Goal: Transaction & Acquisition: Purchase product/service

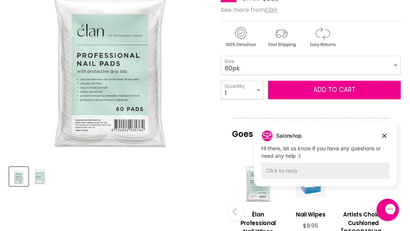
scroll to position [168, 0]
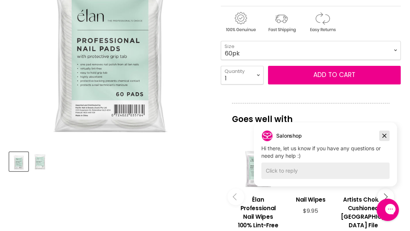
click at [385, 137] on icon "Dismiss campaign" at bounding box center [384, 135] width 7 height 9
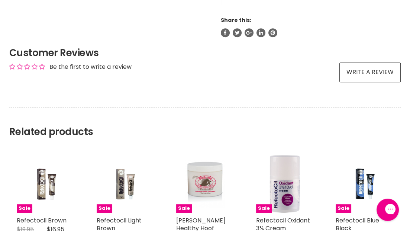
scroll to position [593, 0]
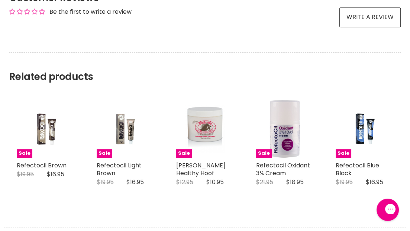
click at [409, 144] on section "Related products Sale Refectocil Brown RefectoCil Original Price $19.95 Current…" at bounding box center [205, 126] width 410 height 149
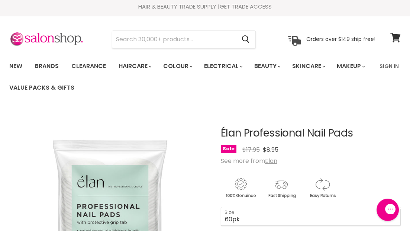
scroll to position [0, 0]
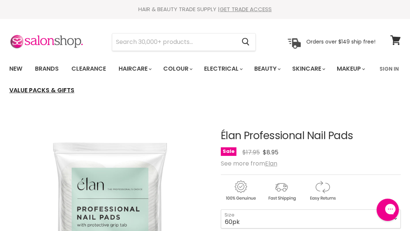
click at [80, 89] on link "Value Packs & Gifts" at bounding box center [42, 91] width 76 height 16
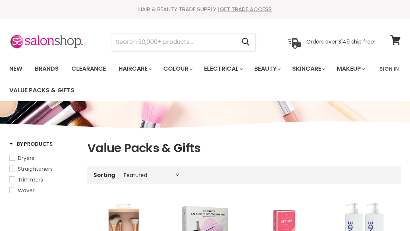
select select "manual"
